Goal: Information Seeking & Learning: Learn about a topic

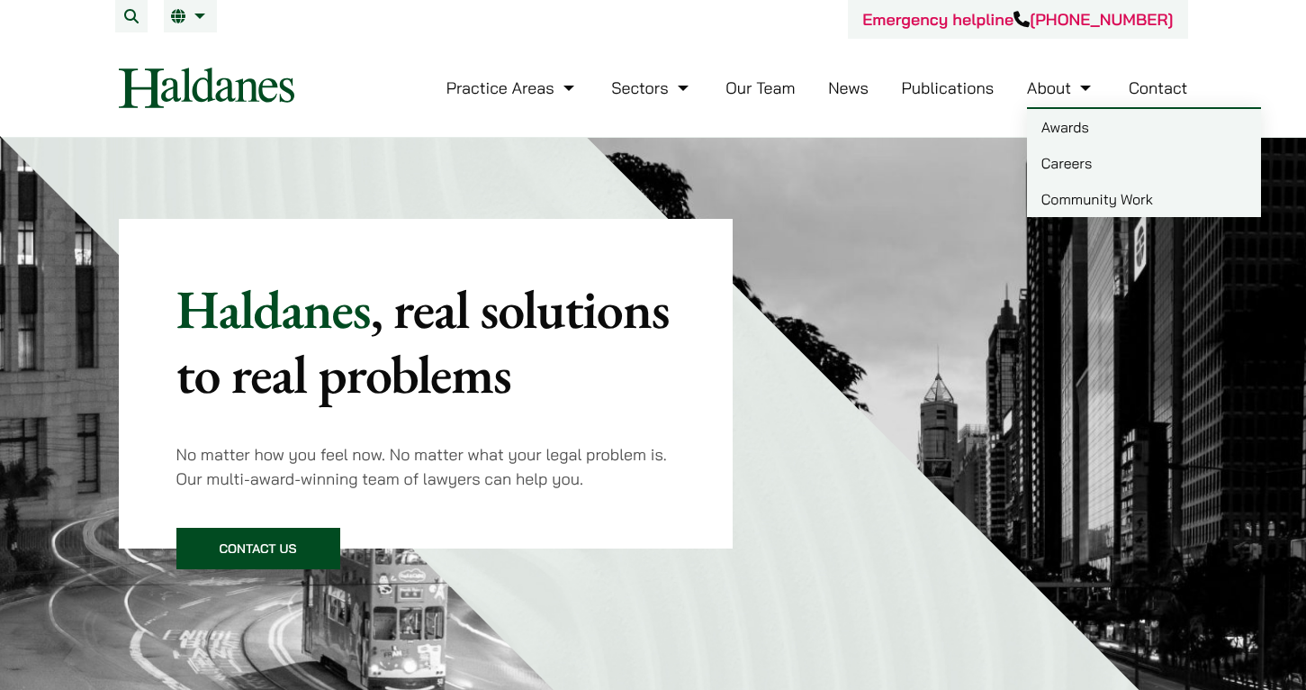
click at [1059, 153] on link "Careers" at bounding box center [1144, 163] width 234 height 36
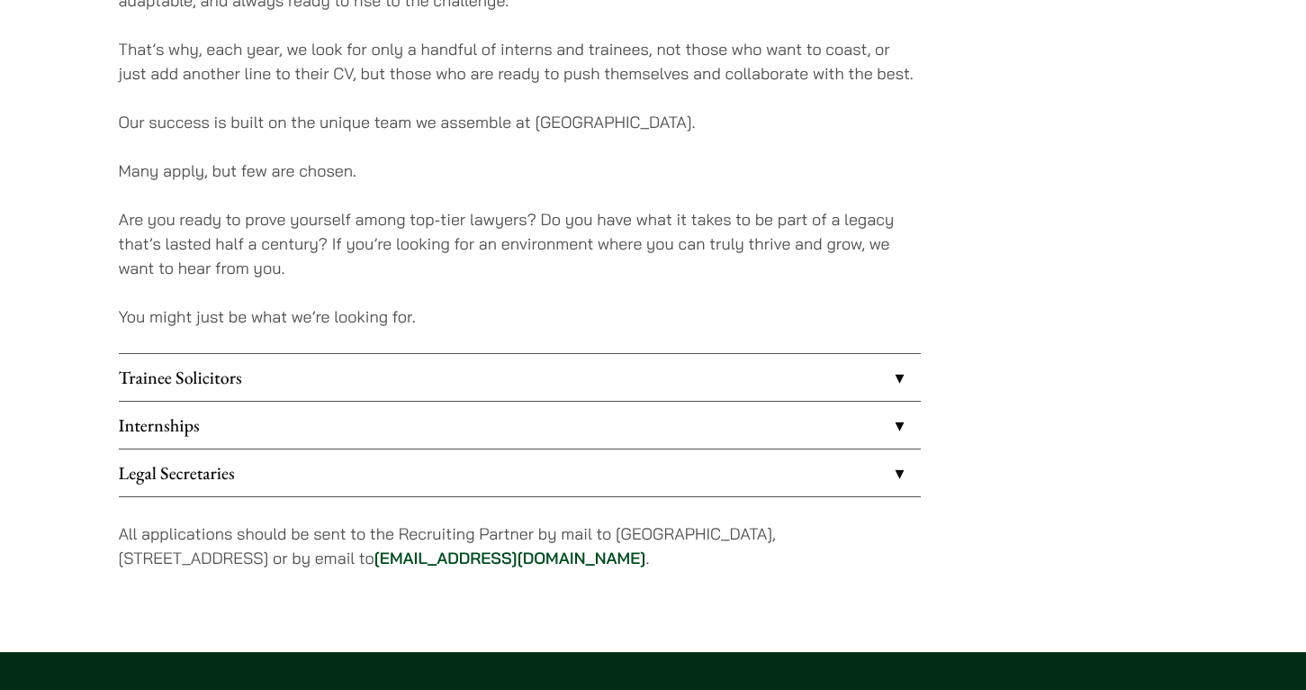
scroll to position [1327, 0]
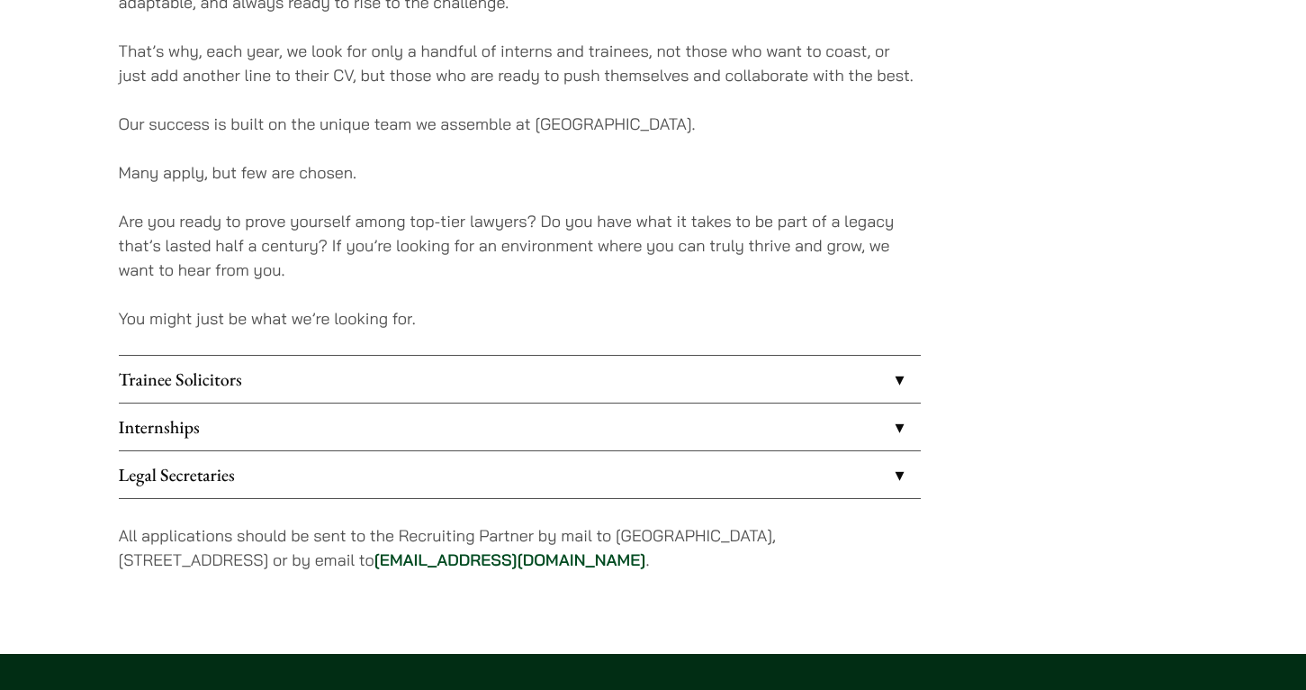
click at [459, 442] on link "Internships" at bounding box center [520, 426] width 802 height 47
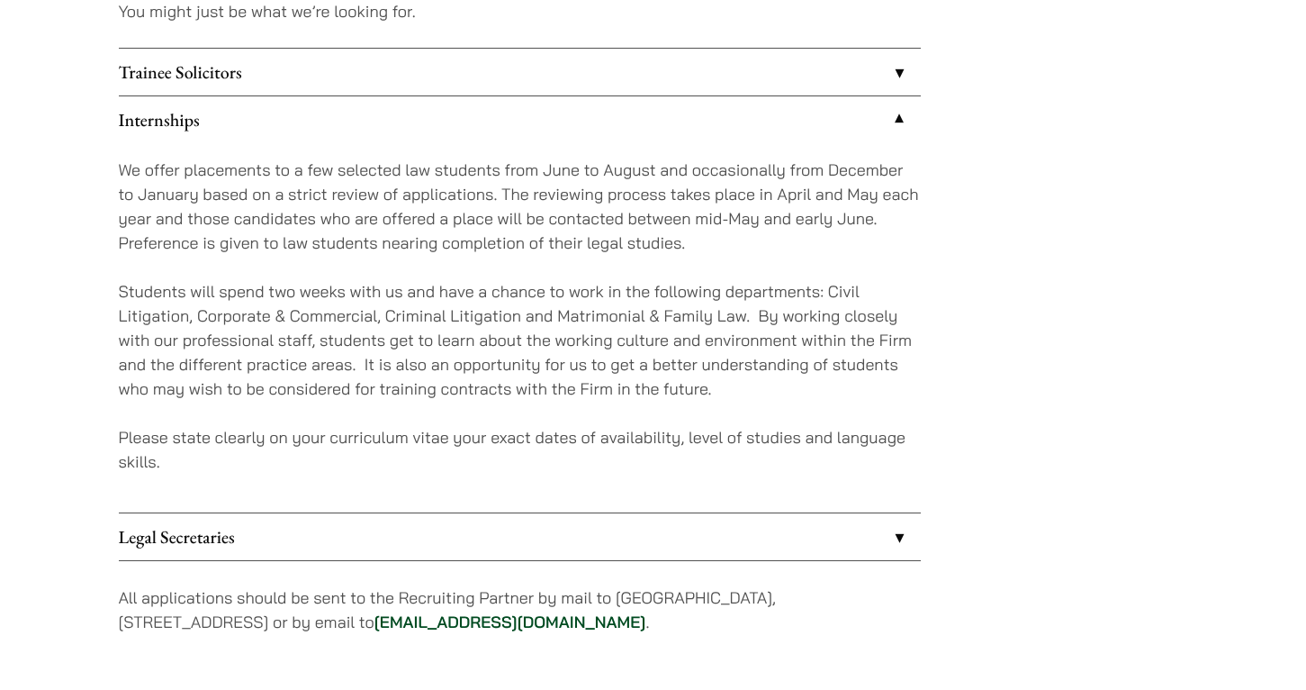
scroll to position [1886, 0]
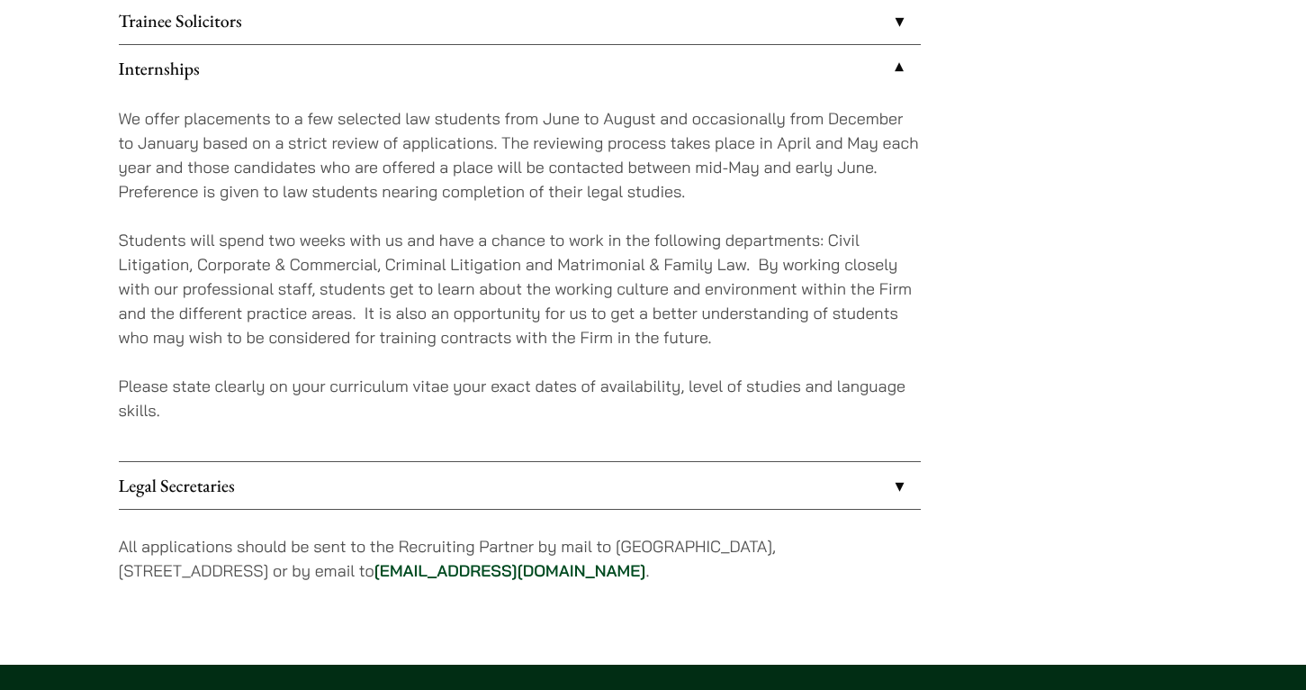
scroll to position [1682, 0]
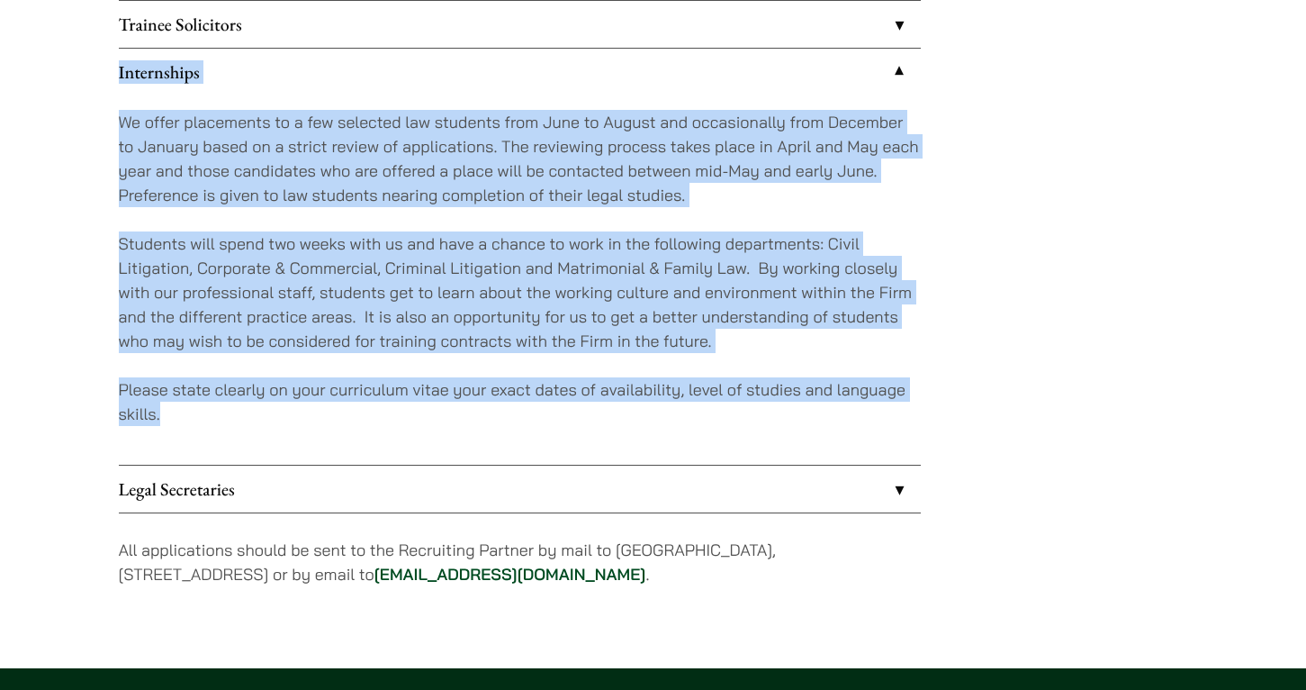
drag, startPoint x: 178, startPoint y: 420, endPoint x: 113, endPoint y: 71, distance: 354.4
copy li "Loremipsumd Si ametc adipiscing el s doe temporin utl etdolore magn Aliq en Adm…"
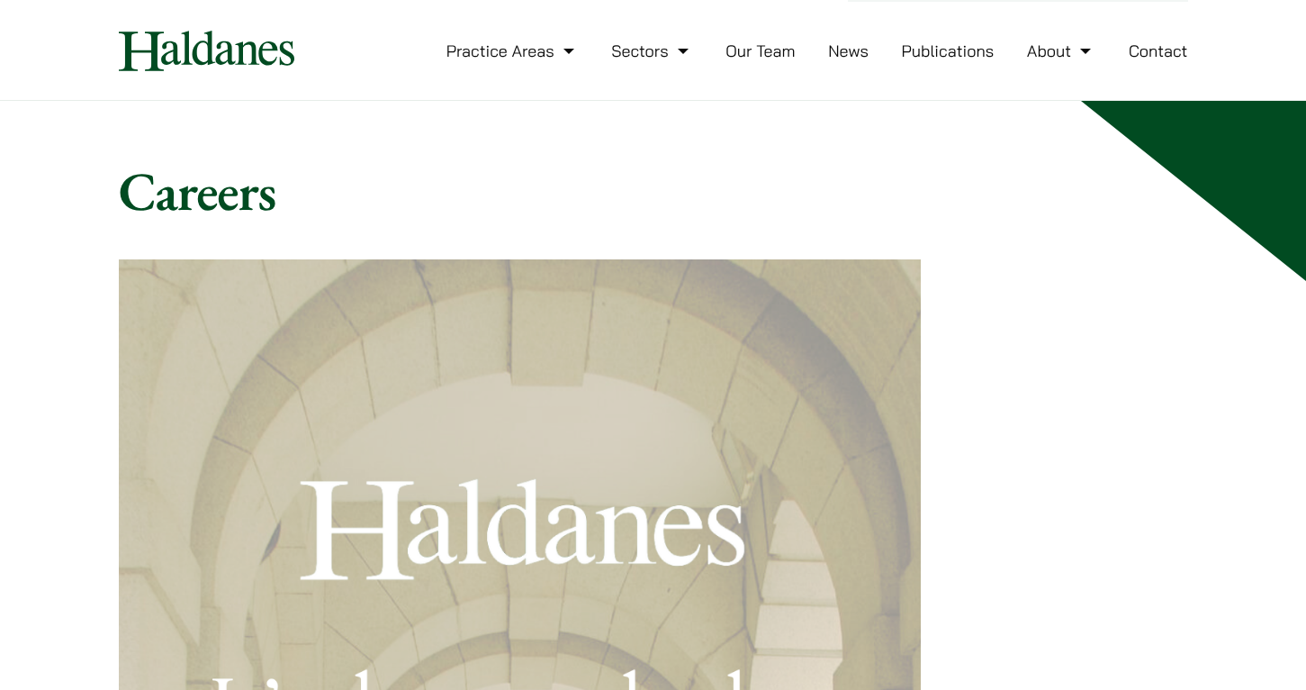
scroll to position [0, 0]
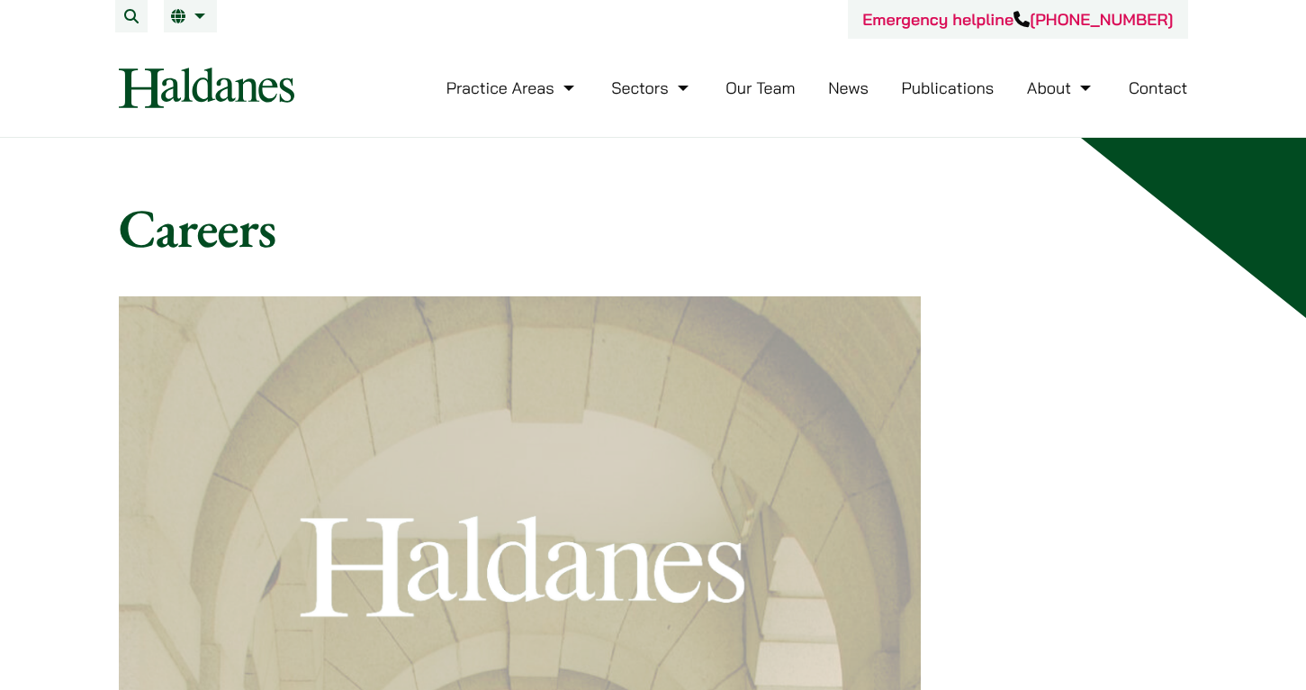
drag, startPoint x: 307, startPoint y: 93, endPoint x: 131, endPoint y: 90, distance: 176.5
click at [131, 90] on div "Practice Areas Antitrust and Competition Law Civil Litigation & Dispute Resolut…" at bounding box center [654, 88] width 1100 height 41
